Goal: Task Accomplishment & Management: Use online tool/utility

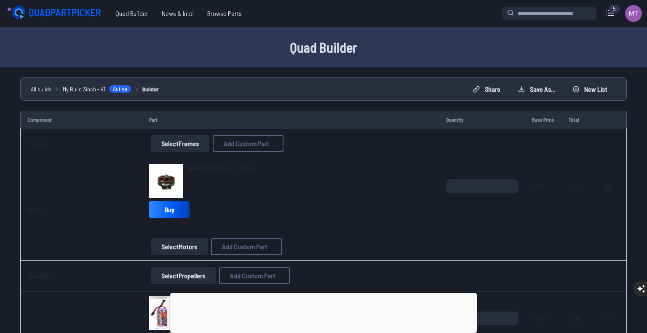
click at [437, 92] on icon at bounding box center [433, 96] width 8 height 8
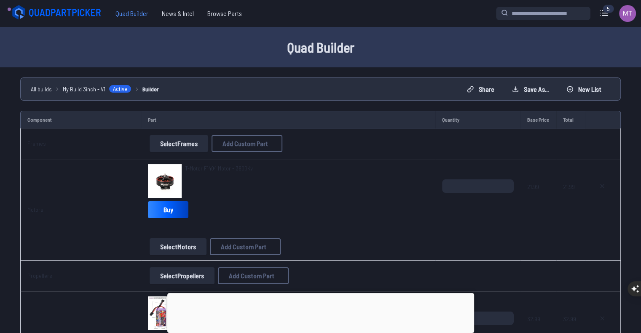
click at [132, 11] on span "Quad Builder" at bounding box center [132, 13] width 46 height 17
click at [80, 88] on span "My Build 3inch - V1" at bounding box center [84, 89] width 43 height 9
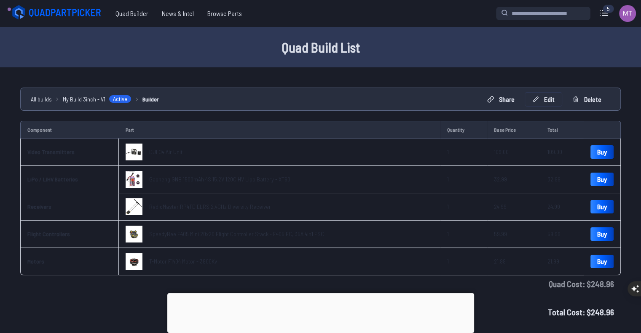
click at [547, 97] on button "Edit" at bounding box center [543, 99] width 37 height 13
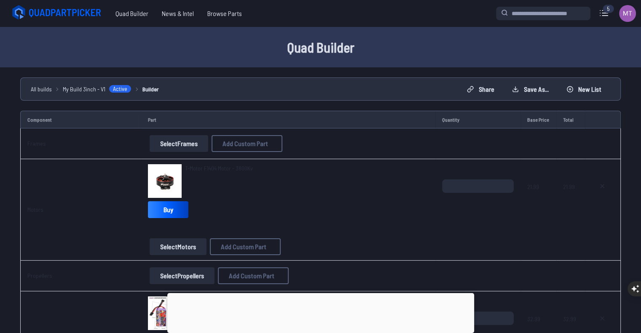
click at [177, 144] on button "Select Frames" at bounding box center [179, 143] width 59 height 17
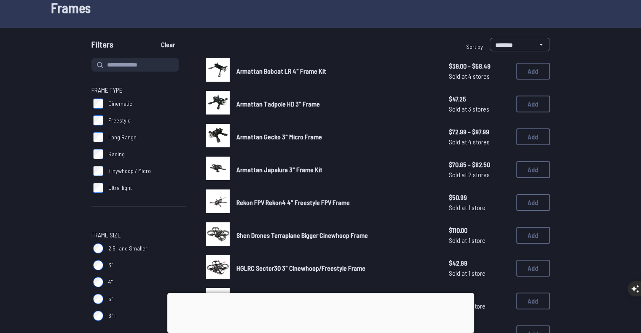
scroll to position [51, 0]
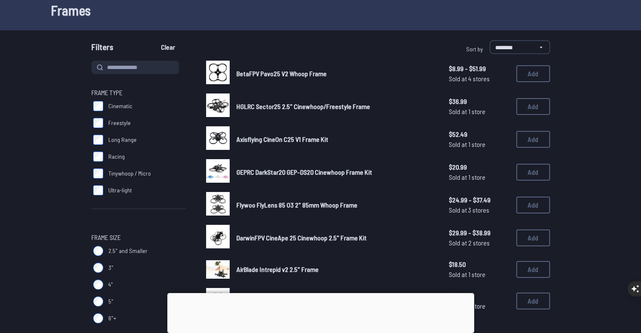
scroll to position [47, 0]
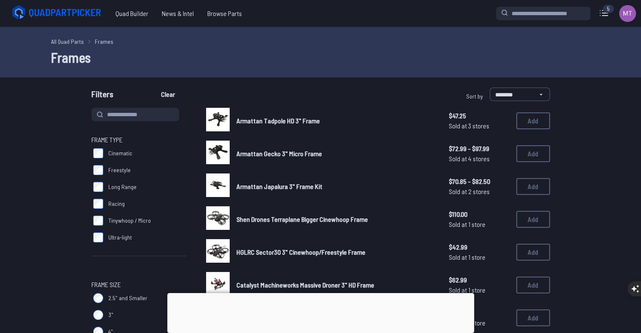
scroll to position [15, 0]
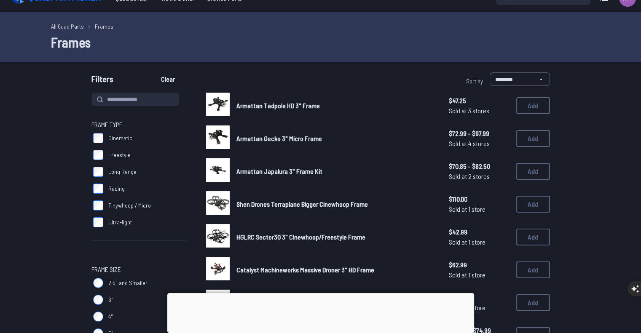
click at [226, 102] on img at bounding box center [218, 105] width 24 height 24
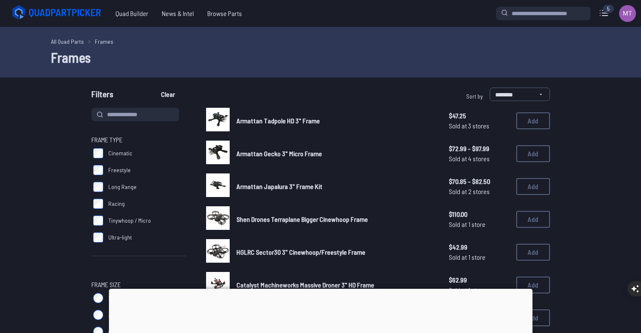
scroll to position [15, 0]
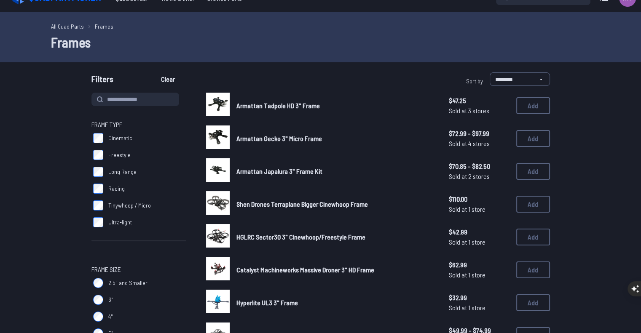
scroll to position [15, 0]
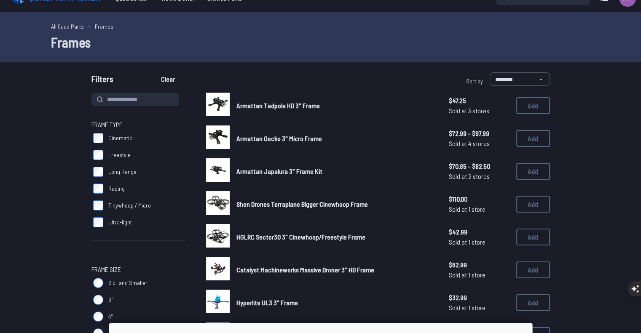
click at [220, 98] on img at bounding box center [218, 105] width 24 height 24
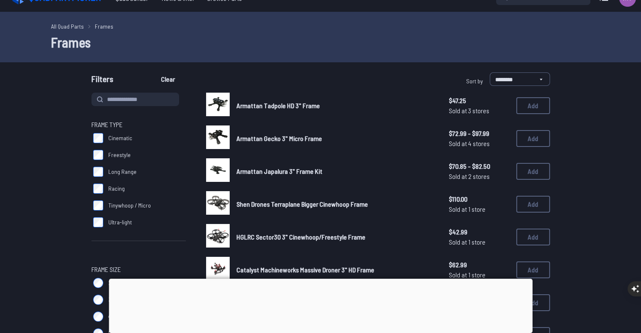
click at [221, 105] on img at bounding box center [218, 105] width 24 height 24
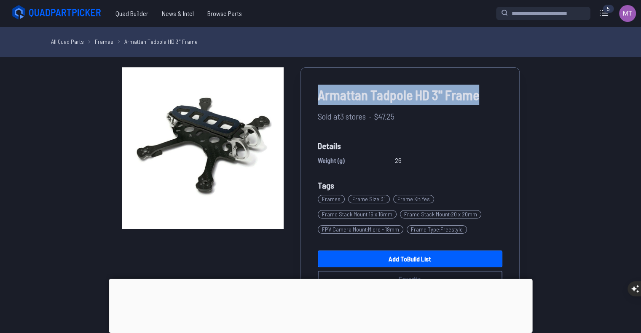
drag, startPoint x: 498, startPoint y: 96, endPoint x: 313, endPoint y: 97, distance: 184.5
click at [313, 97] on div "Armattan Tadpole HD 3" Frame Sold at 3 stores · $47.25 Details Weight (g) 26 Ta…" at bounding box center [409, 186] width 219 height 238
copy span "Armattan Tadpole HD 3" Frame"
